Goal: Transaction & Acquisition: Purchase product/service

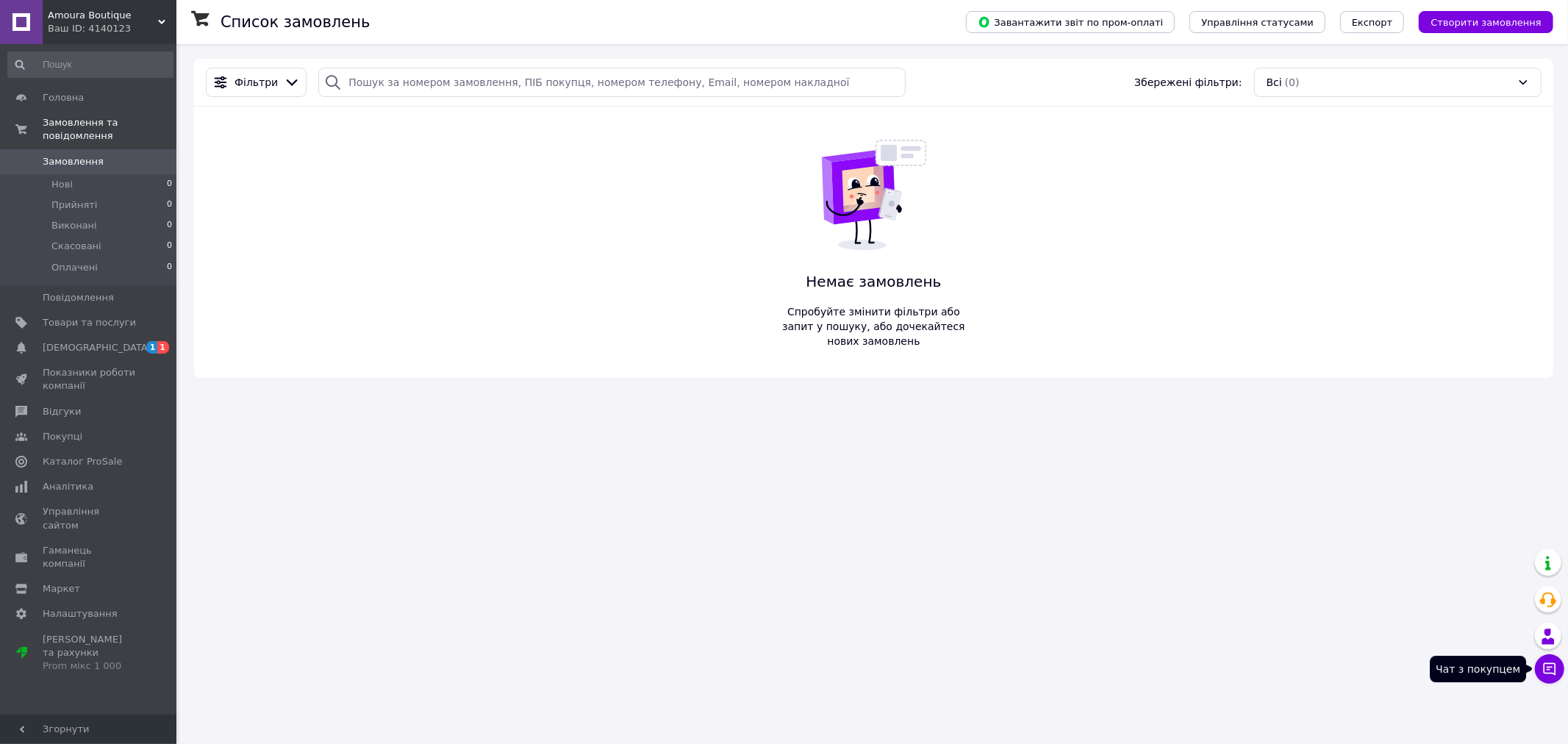
click at [1547, 668] on icon at bounding box center [1549, 669] width 15 height 15
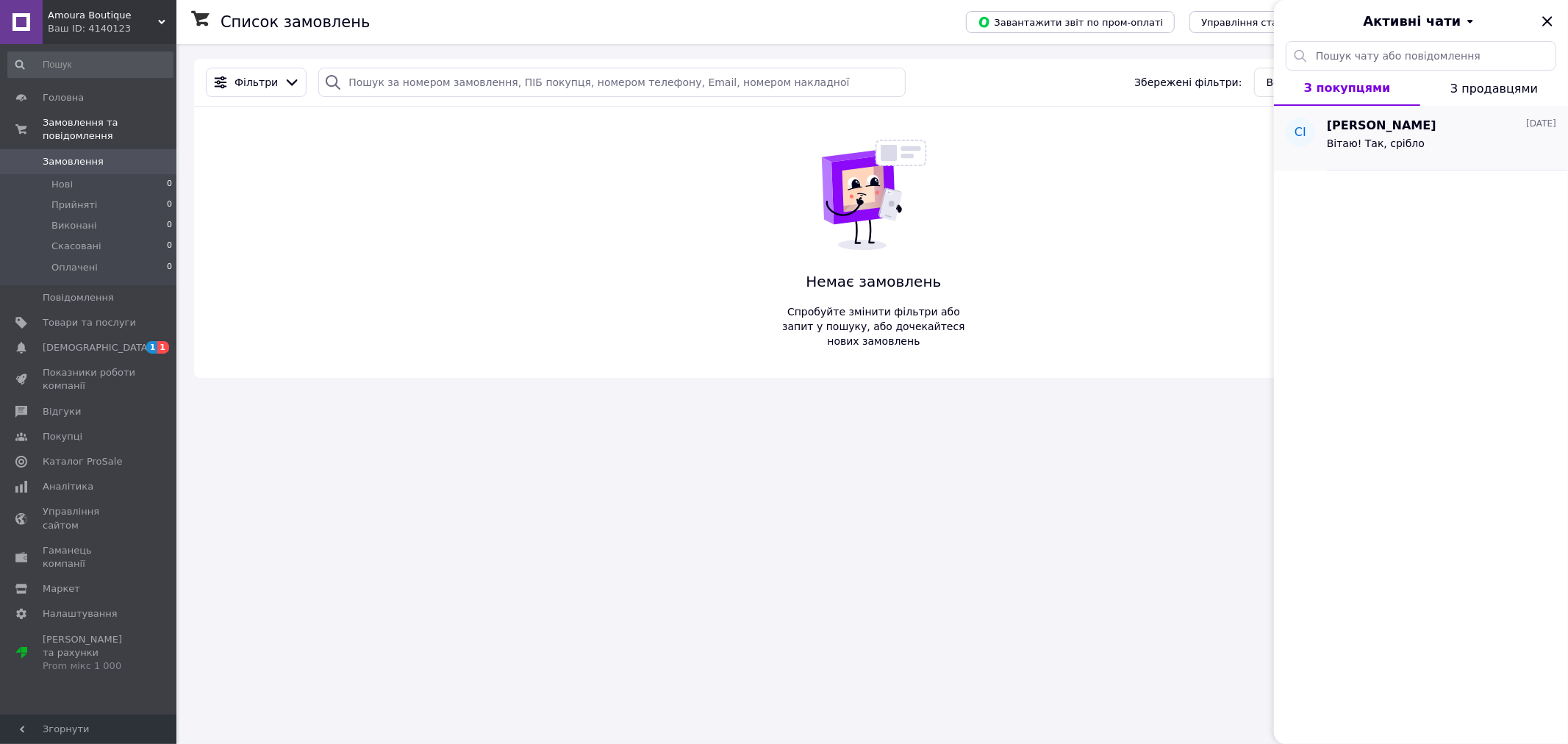
click at [1402, 151] on div "Вітаю! Так, срібло" at bounding box center [1375, 147] width 97 height 20
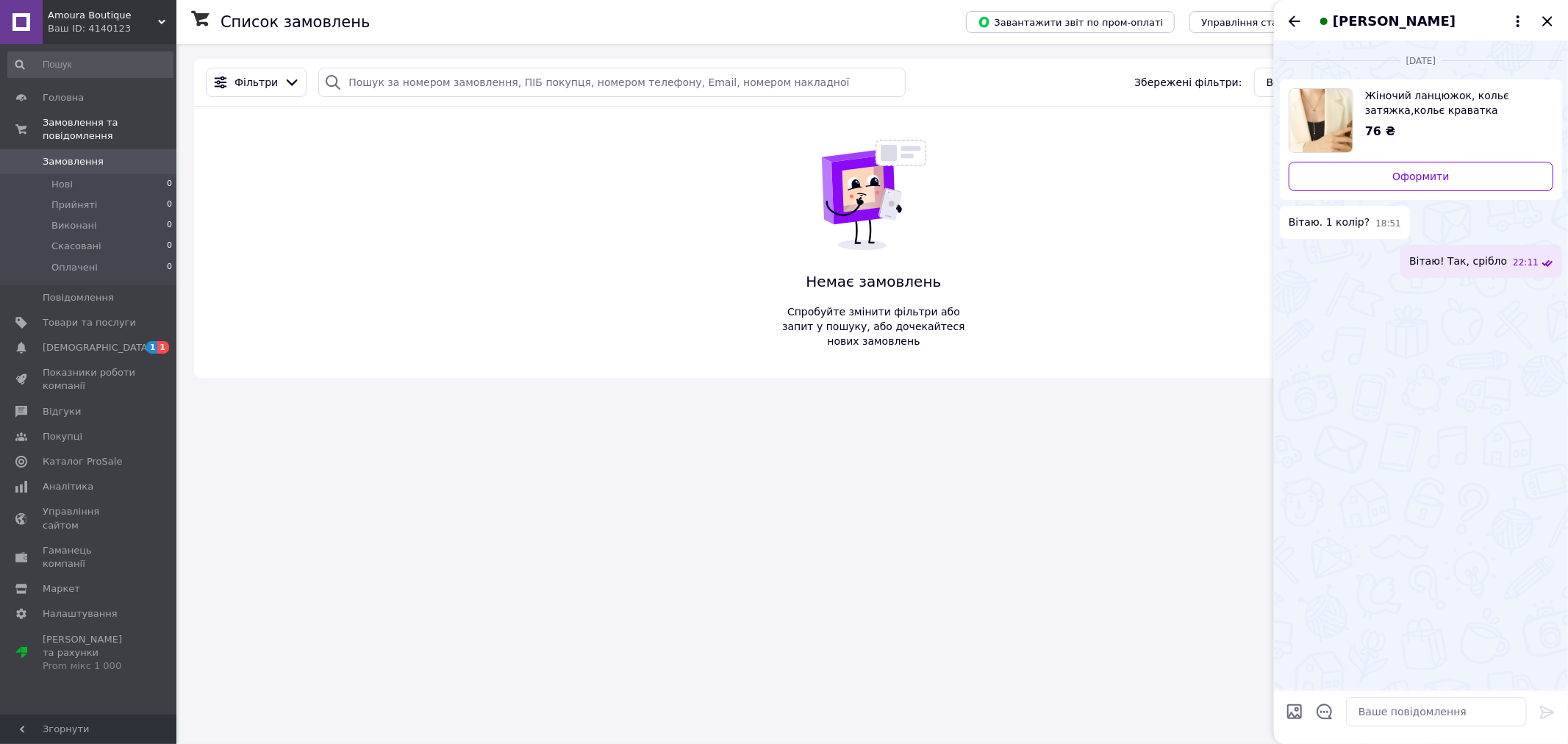
click at [1394, 111] on span "Жіночий ланцюжок, кольє затяжка,кольє краватка" at bounding box center [1453, 103] width 176 height 29
click at [1501, 170] on link "Оформити" at bounding box center [1420, 176] width 265 height 29
click at [1549, 19] on icon "Закрити" at bounding box center [1546, 21] width 10 height 10
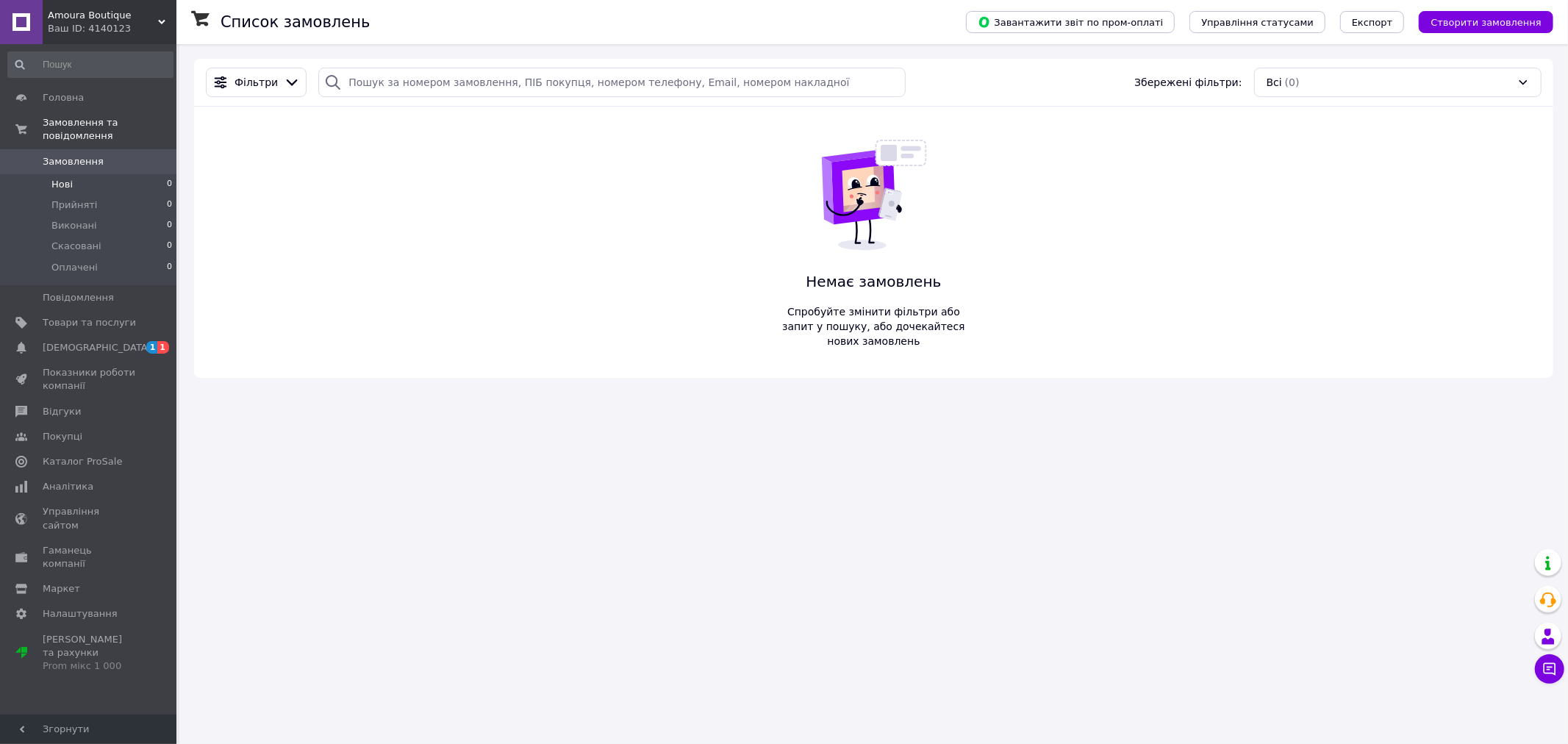
click at [76, 174] on li "Нові 0" at bounding box center [90, 184] width 181 height 20
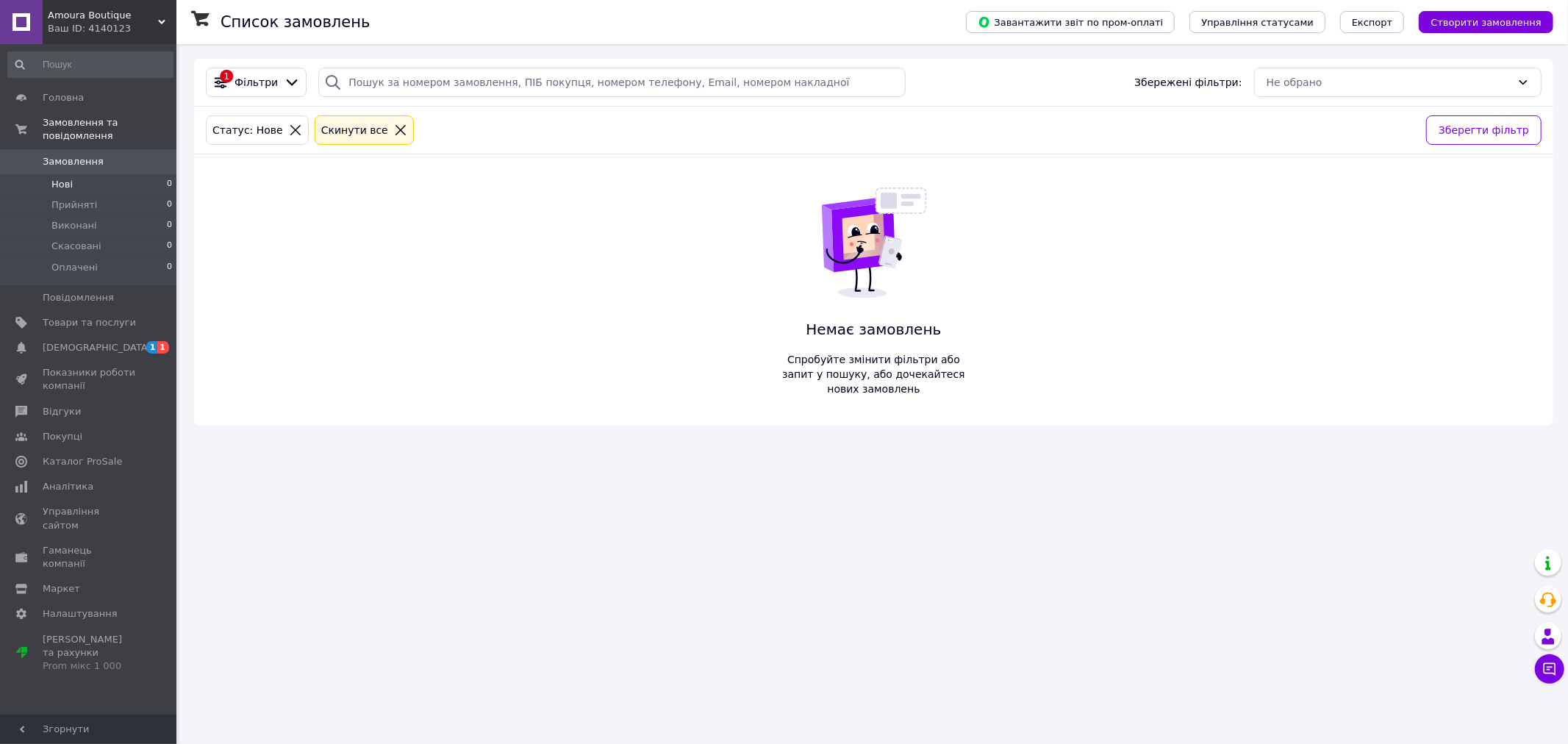
click at [76, 174] on li "Нові 0" at bounding box center [90, 184] width 181 height 20
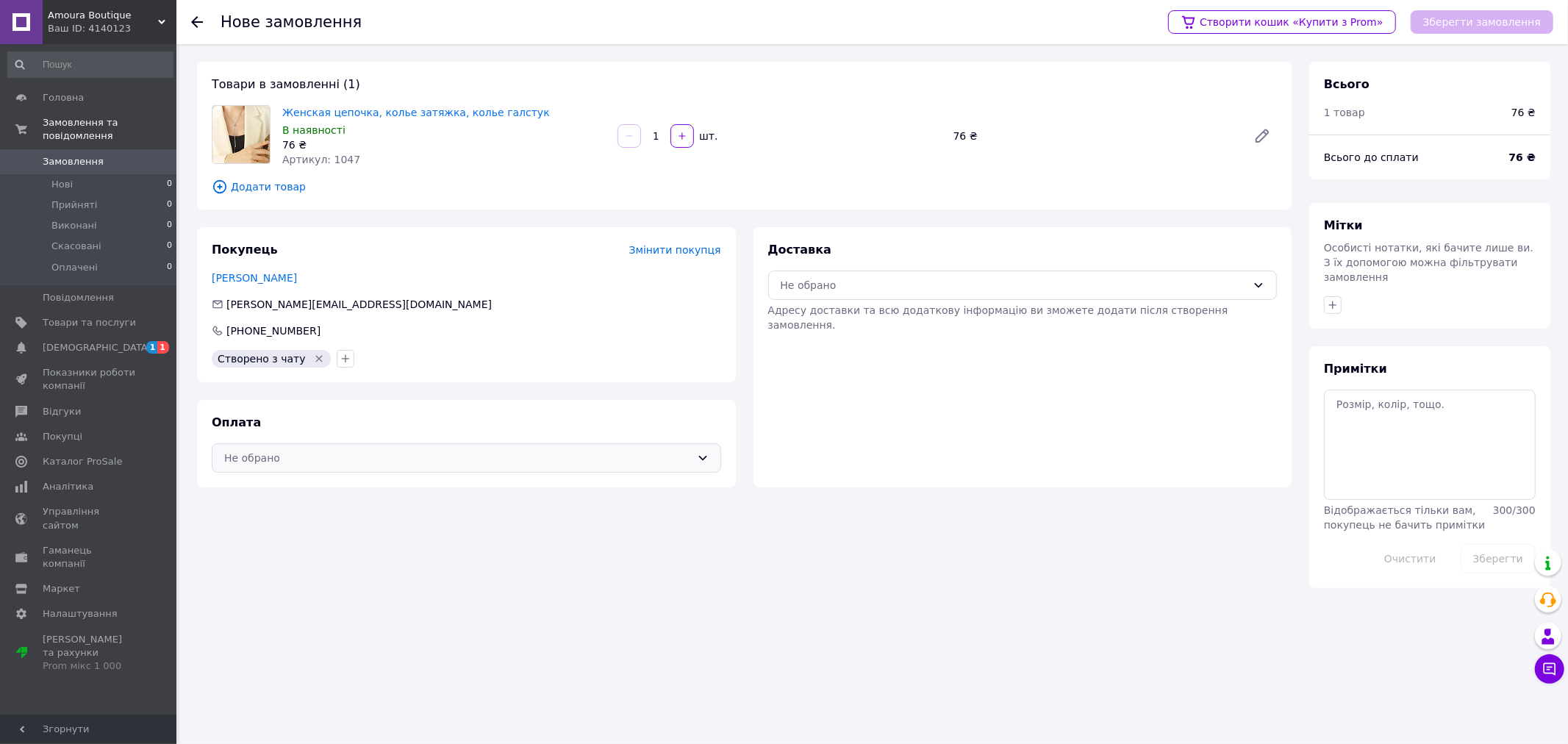
click at [703, 454] on icon at bounding box center [703, 458] width 12 height 12
drag, startPoint x: 856, startPoint y: 442, endPoint x: 897, endPoint y: 415, distance: 49.1
click at [857, 442] on div "Доставка Не обрано Адресу доставки та всю додаткову інформацію ви зможете додат…" at bounding box center [1023, 357] width 538 height 260
click at [929, 292] on div "Не обрано" at bounding box center [1022, 285] width 509 height 29
click at [886, 431] on div "Доставка Не обрано Адресу доставки та всю додаткову інформацію ви зможете додат…" at bounding box center [1023, 357] width 538 height 260
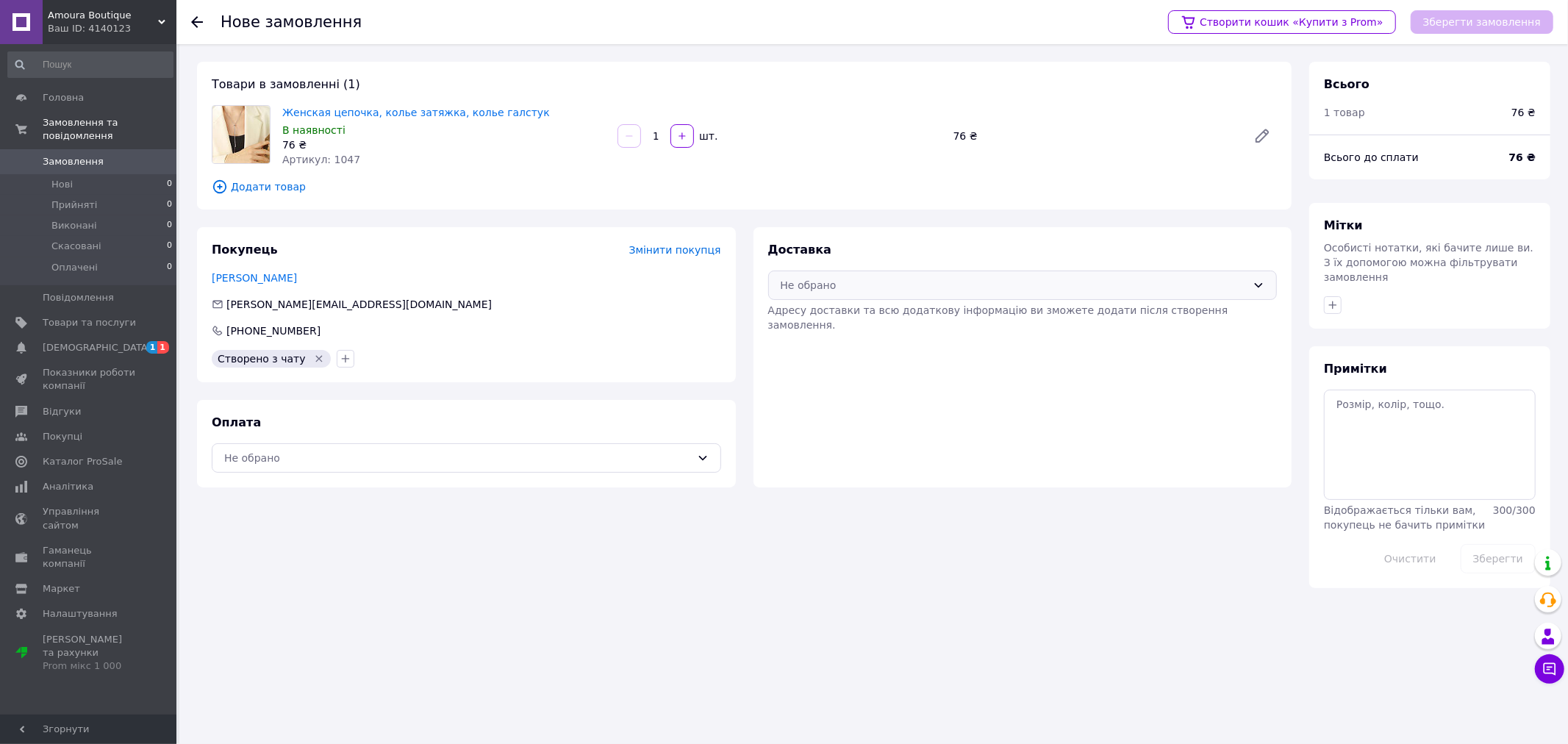
click at [840, 292] on div "Не обрано" at bounding box center [1022, 285] width 509 height 29
click at [874, 435] on div "Доставка Не обрано Адресу доставки та всю додаткову інформацію ви зможете додат…" at bounding box center [1023, 357] width 538 height 260
